Goal: Task Accomplishment & Management: Use online tool/utility

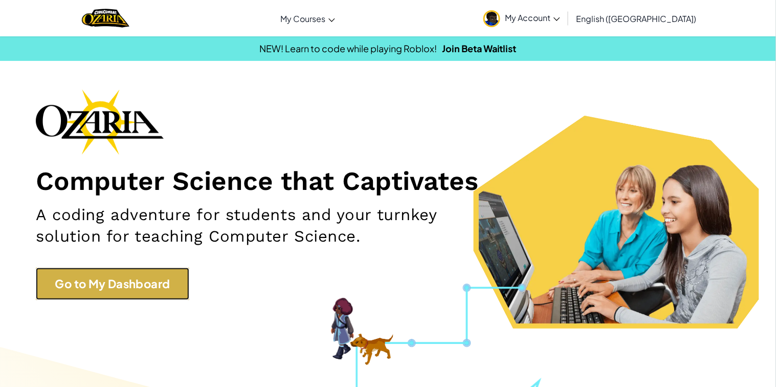
click at [122, 272] on link "Go to My Dashboard" at bounding box center [112, 284] width 153 height 32
click at [105, 279] on link "Go to My Dashboard" at bounding box center [112, 284] width 153 height 32
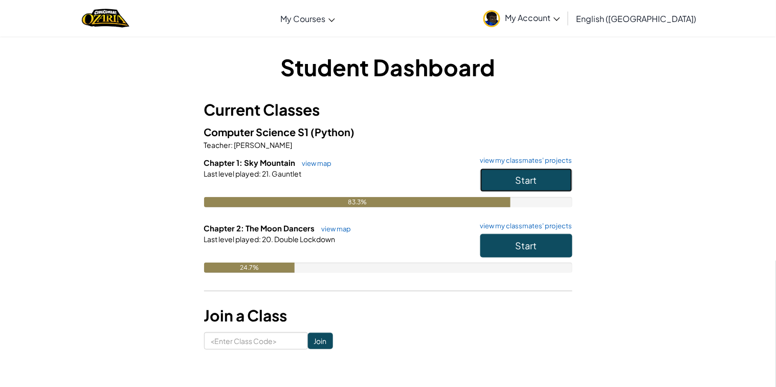
click at [535, 182] on span "Start" at bounding box center [526, 180] width 21 height 12
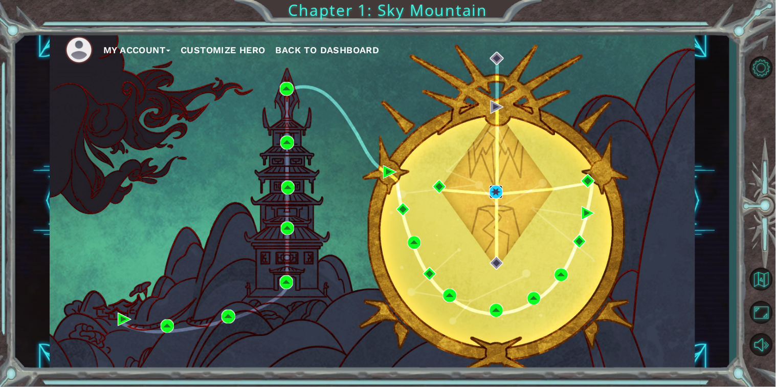
click at [498, 194] on img at bounding box center [496, 191] width 13 height 13
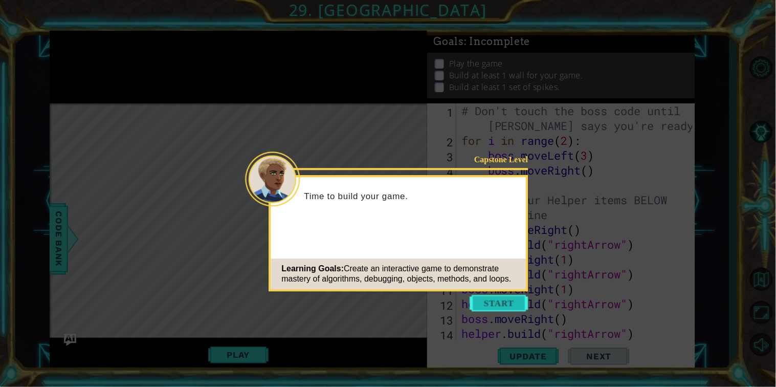
click at [498, 300] on button "Start" at bounding box center [499, 303] width 58 height 16
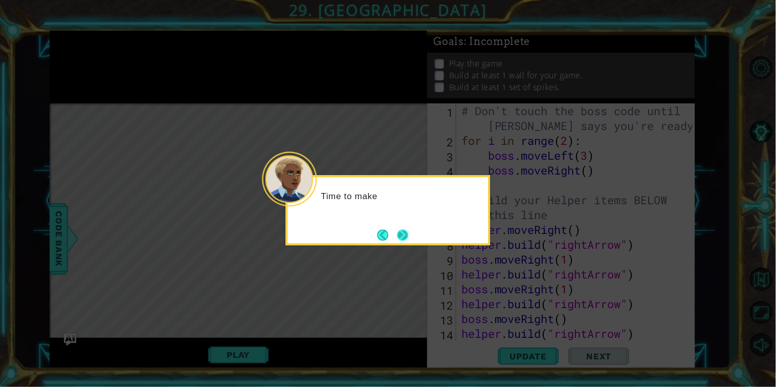
click at [406, 234] on button "Next" at bounding box center [402, 234] width 11 height 11
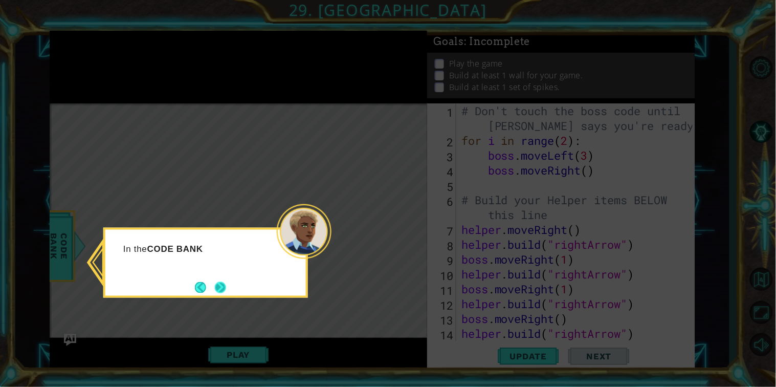
click at [219, 288] on button "Next" at bounding box center [220, 286] width 11 height 11
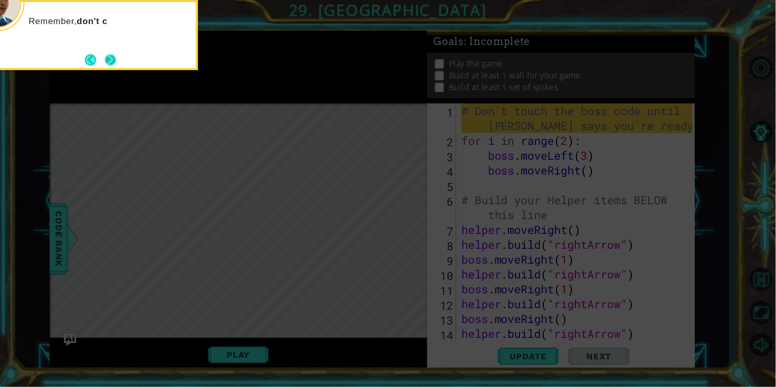
click at [109, 61] on button "Next" at bounding box center [110, 59] width 11 height 11
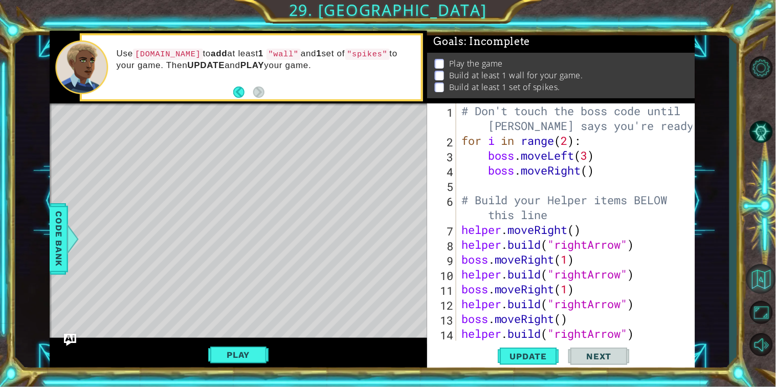
click at [762, 275] on button "Back to Map" at bounding box center [761, 279] width 30 height 30
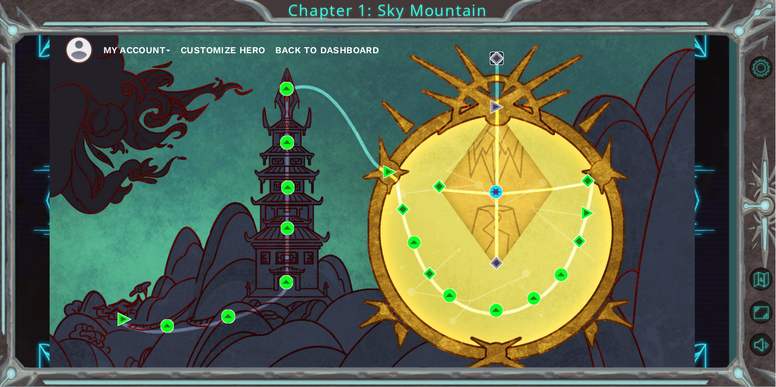
click at [497, 55] on img at bounding box center [496, 58] width 13 height 13
click at [491, 57] on img at bounding box center [496, 58] width 13 height 13
click at [446, 187] on img at bounding box center [439, 186] width 13 height 13
